Goal: Entertainment & Leisure: Consume media (video, audio)

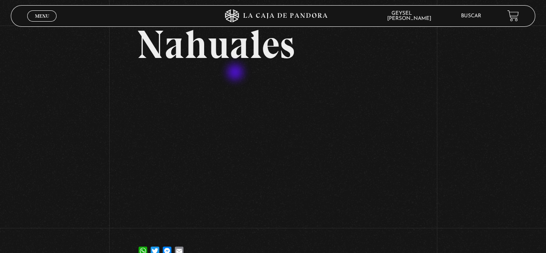
scroll to position [43, 0]
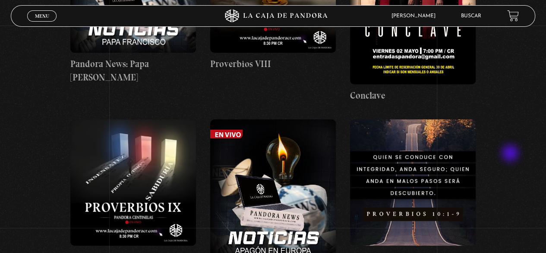
scroll to position [1684, 0]
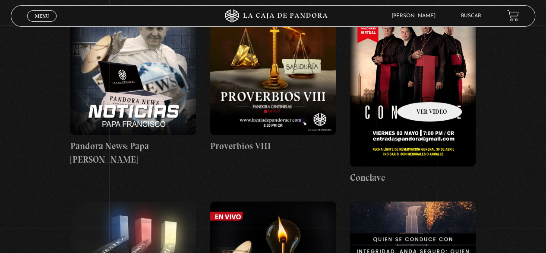
click at [418, 89] on figure at bounding box center [413, 87] width 126 height 157
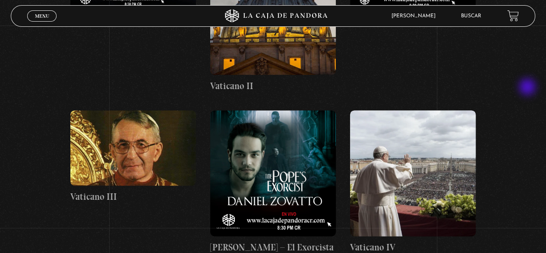
scroll to position [10320, 0]
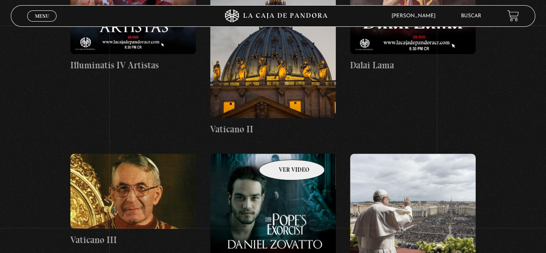
click at [278, 153] on figure at bounding box center [273, 216] width 126 height 126
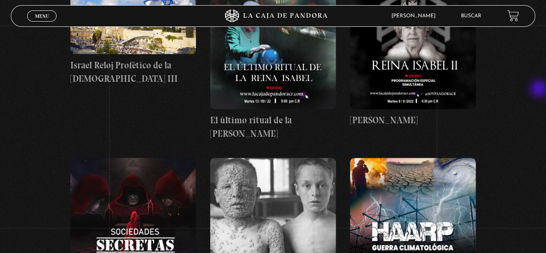
scroll to position [13688, 0]
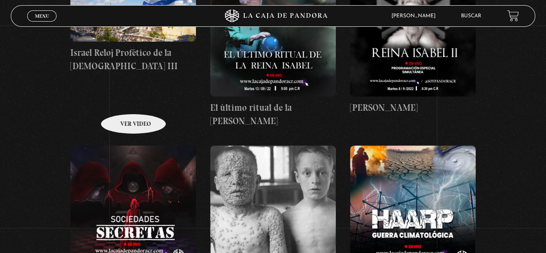
click at [122, 145] on figure at bounding box center [133, 208] width 126 height 126
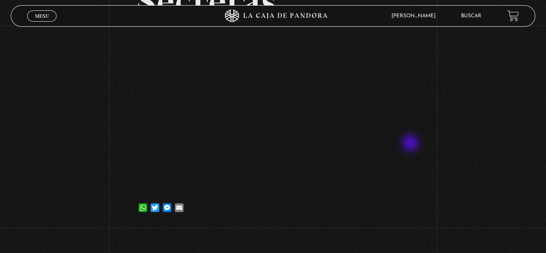
scroll to position [130, 0]
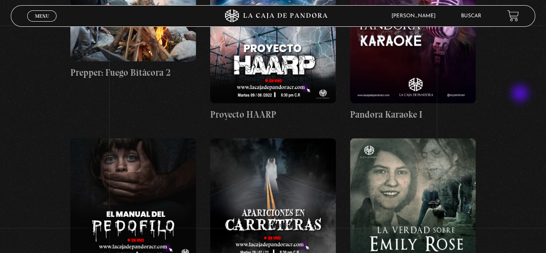
scroll to position [14205, 0]
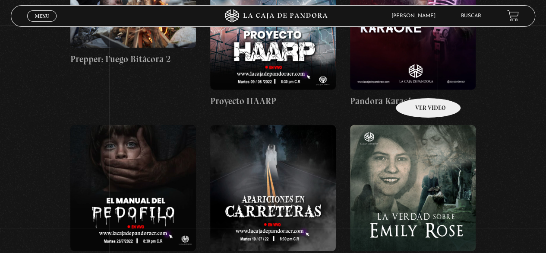
click at [416, 125] on figure at bounding box center [413, 188] width 126 height 126
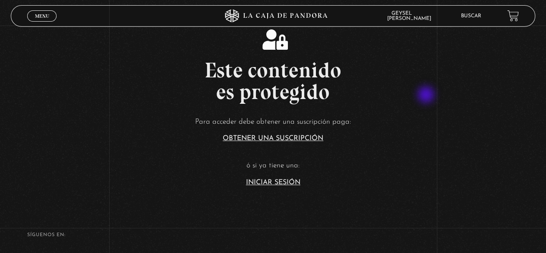
drag, startPoint x: 427, startPoint y: 95, endPoint x: 431, endPoint y: 98, distance: 4.7
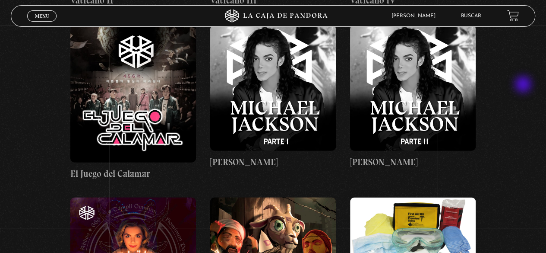
scroll to position [17098, 0]
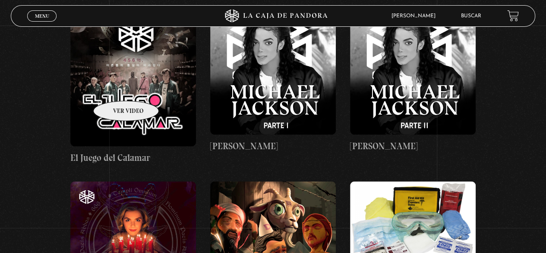
click at [117, 181] on figure at bounding box center [133, 244] width 126 height 126
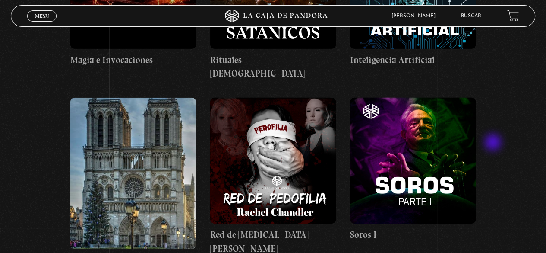
scroll to position [19343, 0]
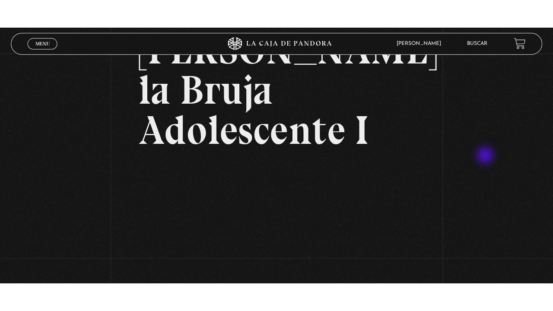
scroll to position [86, 0]
